Goal: Information Seeking & Learning: Check status

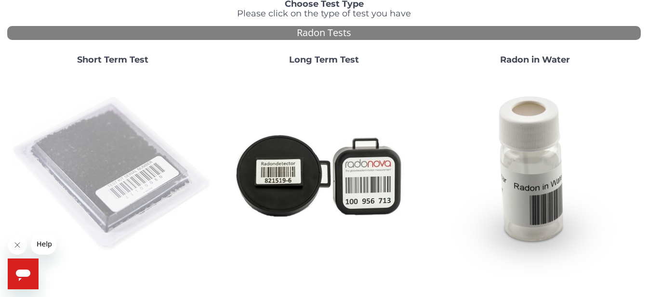
scroll to position [96, 0]
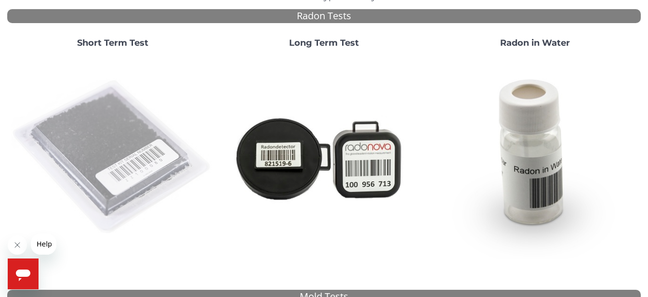
click at [88, 153] on img at bounding box center [112, 157] width 203 height 203
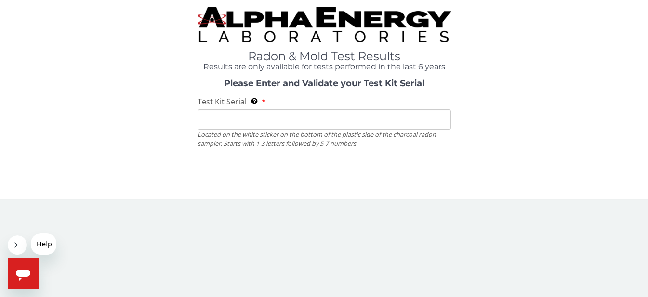
scroll to position [0, 0]
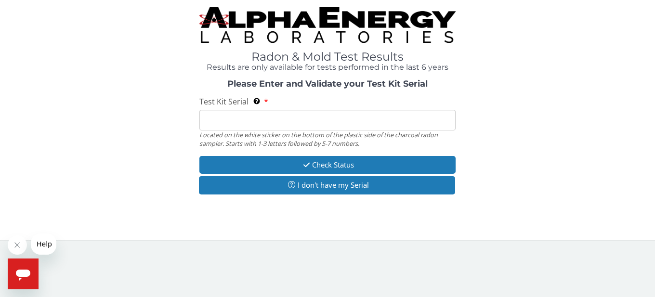
click at [217, 121] on input "Test Kit Serial Located on the white sticker on the bottom of the plastic side …" at bounding box center [327, 120] width 256 height 21
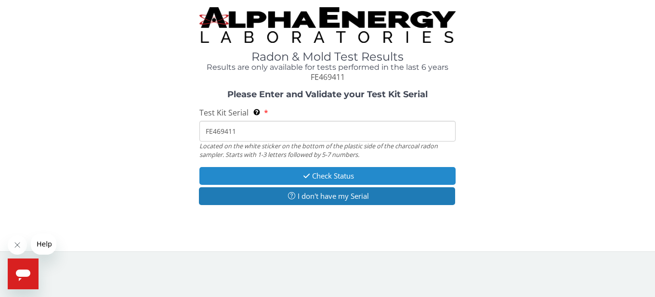
type input "FE469411"
click at [326, 175] on button "Check Status" at bounding box center [327, 176] width 256 height 18
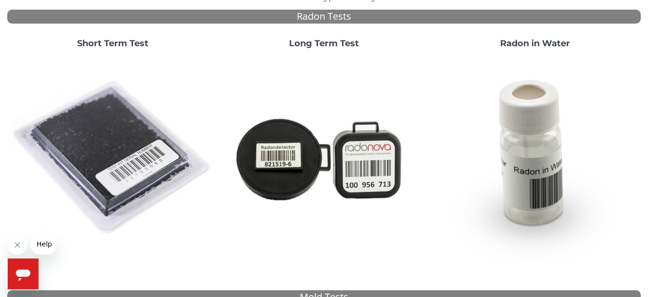
scroll to position [96, 0]
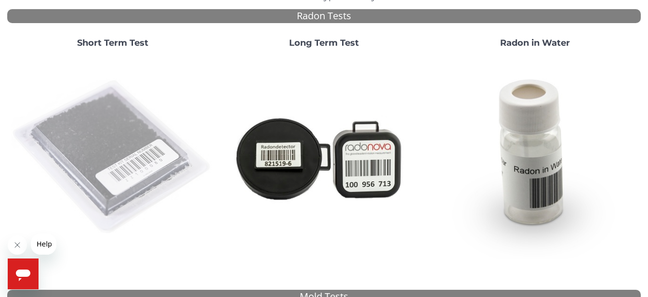
click at [104, 135] on img at bounding box center [112, 157] width 203 height 203
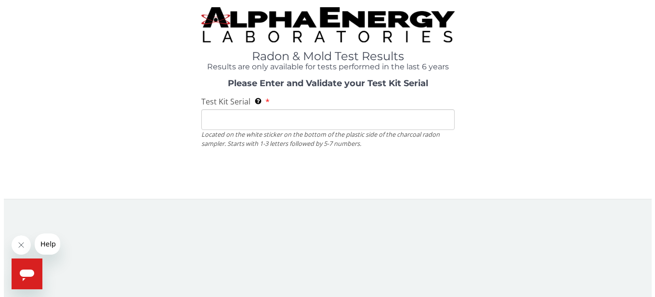
scroll to position [0, 0]
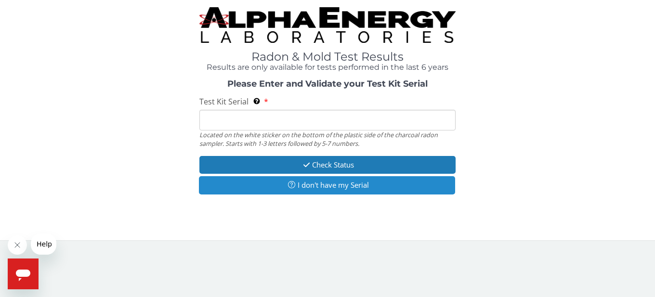
click at [327, 184] on button "I don't have my Serial" at bounding box center [327, 185] width 256 height 18
